Goal: Complete application form

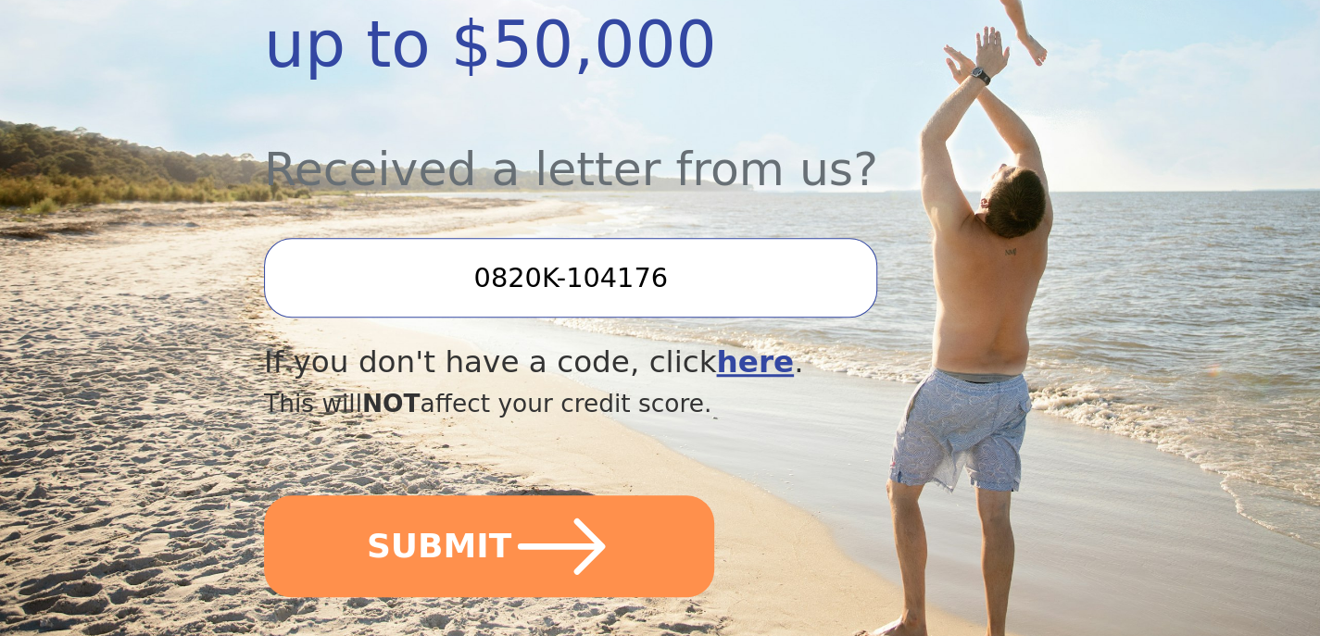
scroll to position [620, 0]
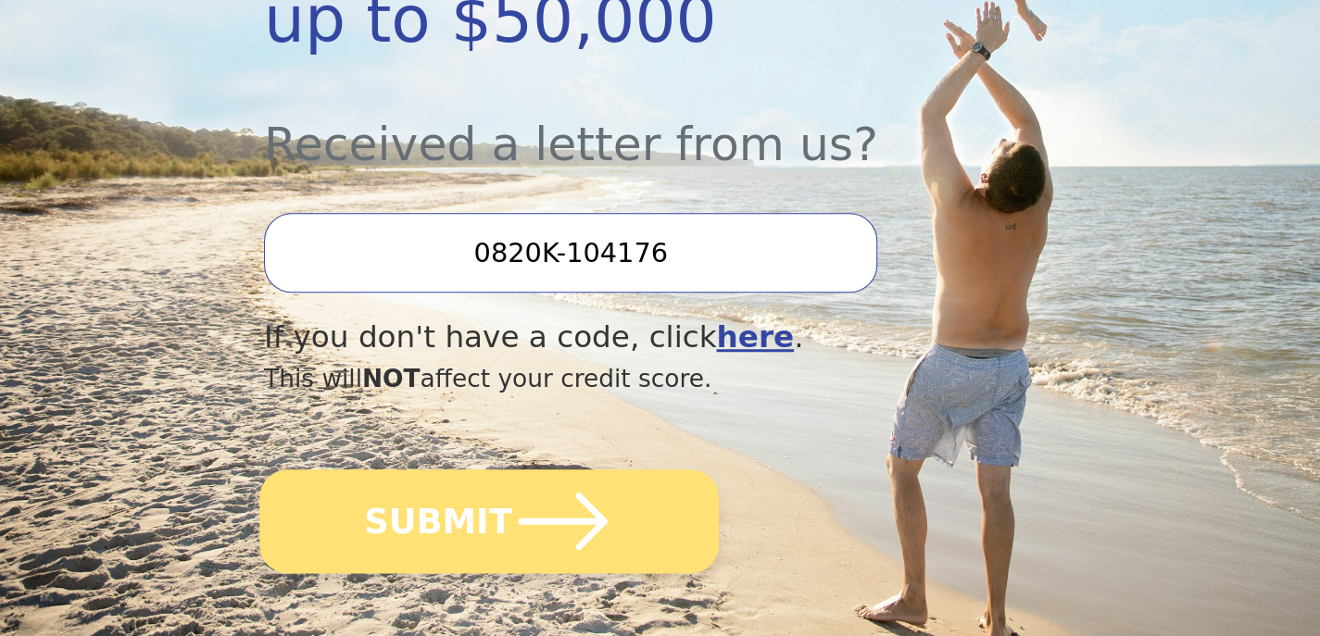
click at [559, 471] on icon "submit" at bounding box center [563, 522] width 102 height 102
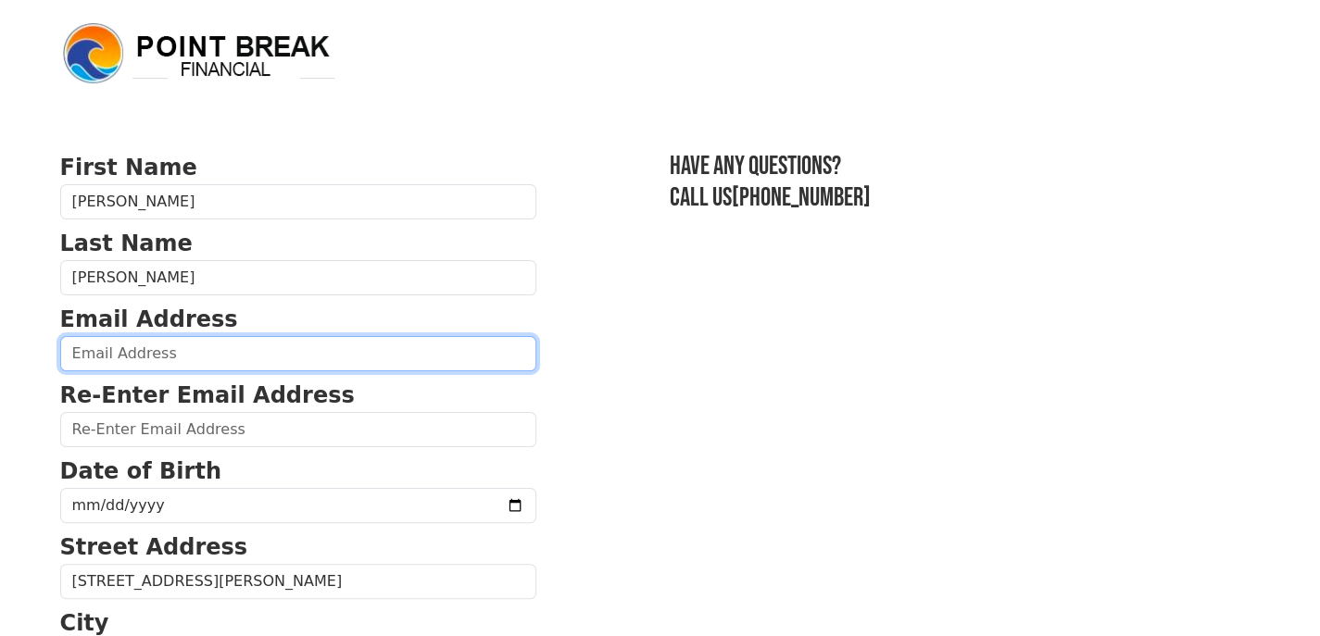
click at [226, 357] on input "email" at bounding box center [298, 353] width 476 height 35
type input "[PERSON_NAME][EMAIL_ADDRESS][PERSON_NAME][DOMAIN_NAME]"
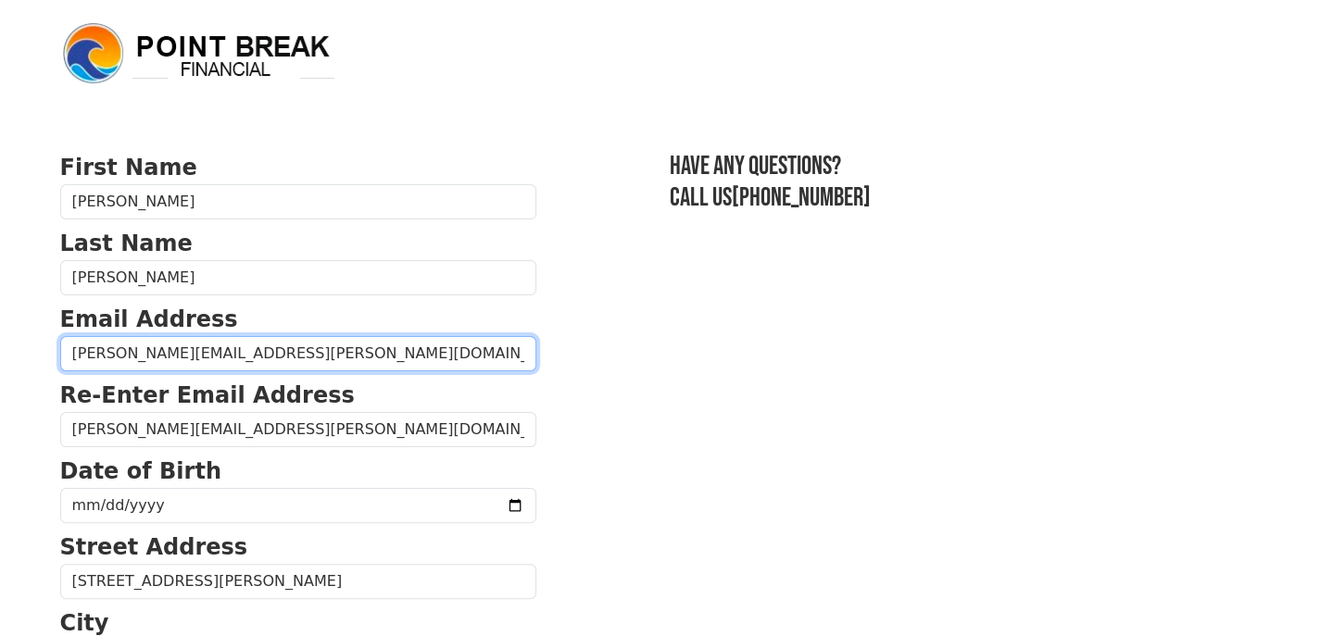
type input "[PHONE_NUMBER]"
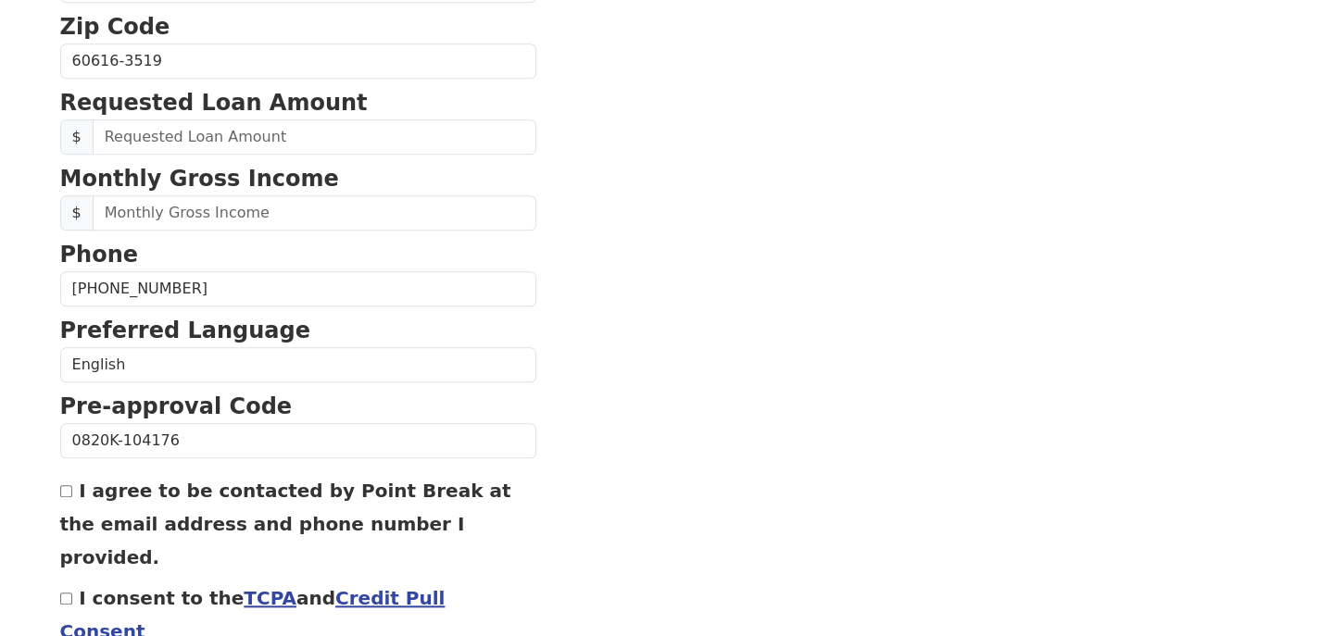
scroll to position [829, 0]
